Goal: Information Seeking & Learning: Find specific fact

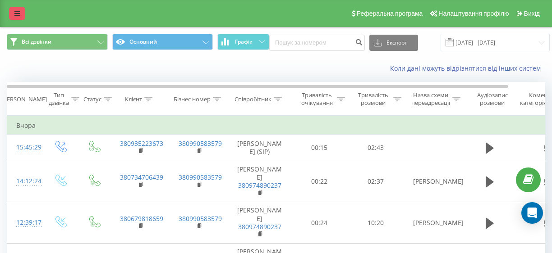
click at [11, 18] on link at bounding box center [17, 13] width 16 height 13
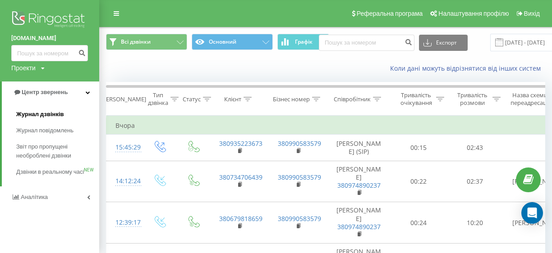
click at [64, 112] on link "Журнал дзвінків" at bounding box center [57, 114] width 83 height 16
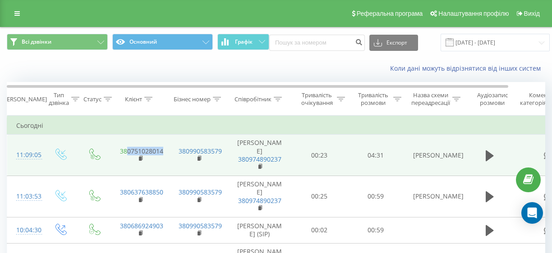
drag, startPoint x: 167, startPoint y: 148, endPoint x: 127, endPoint y: 149, distance: 40.1
click at [127, 149] on td "380751028014" at bounding box center [140, 155] width 59 height 41
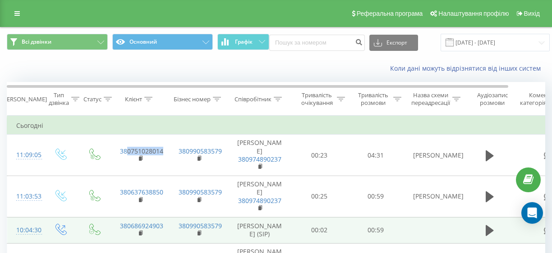
copy link "0751028014"
